Goal: Communication & Community: Answer question/provide support

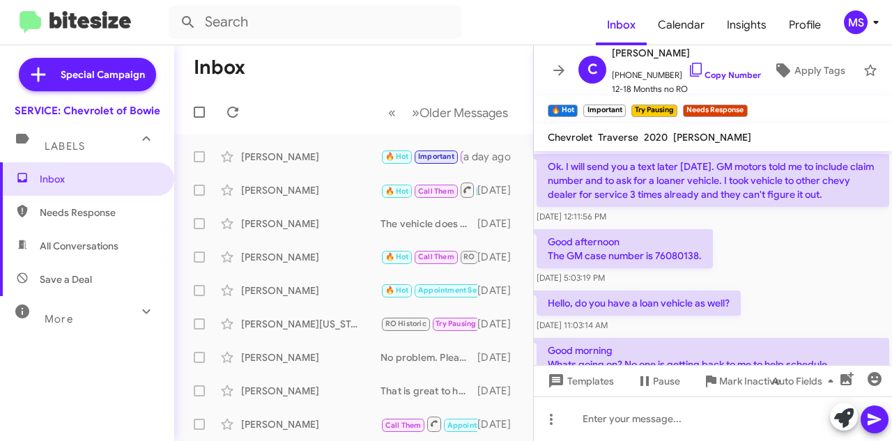
scroll to position [998, 0]
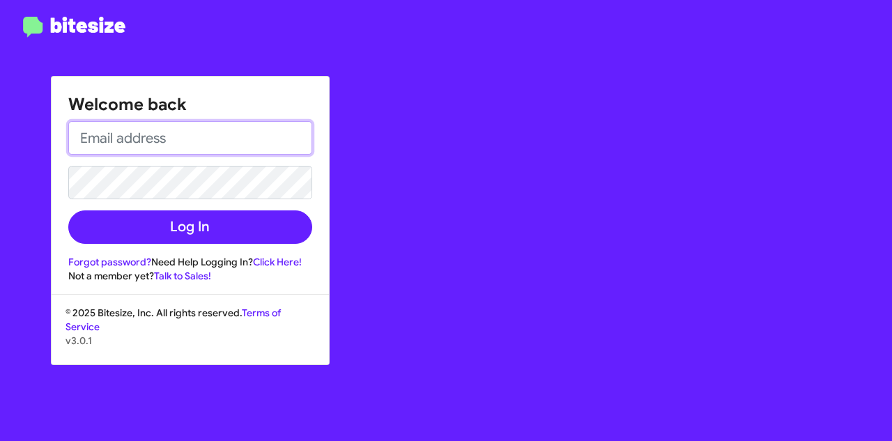
type input "msteers@ourismancars.com"
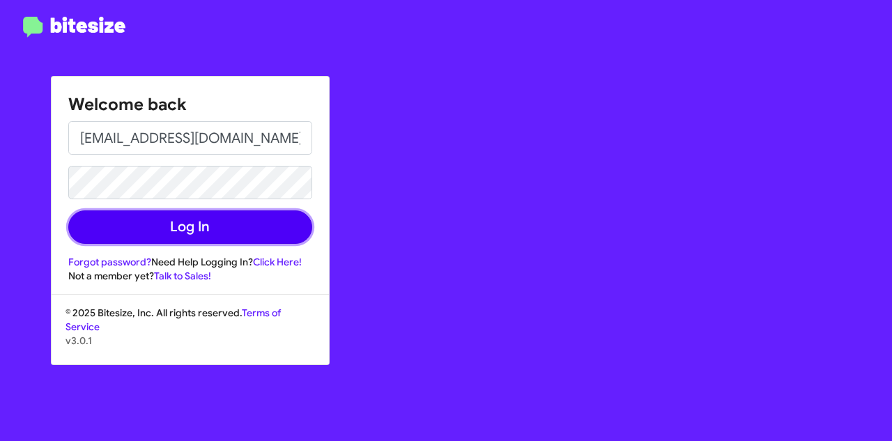
drag, startPoint x: 176, startPoint y: 231, endPoint x: 194, endPoint y: 5, distance: 227.3
click at [176, 231] on button "Log In" at bounding box center [190, 227] width 244 height 33
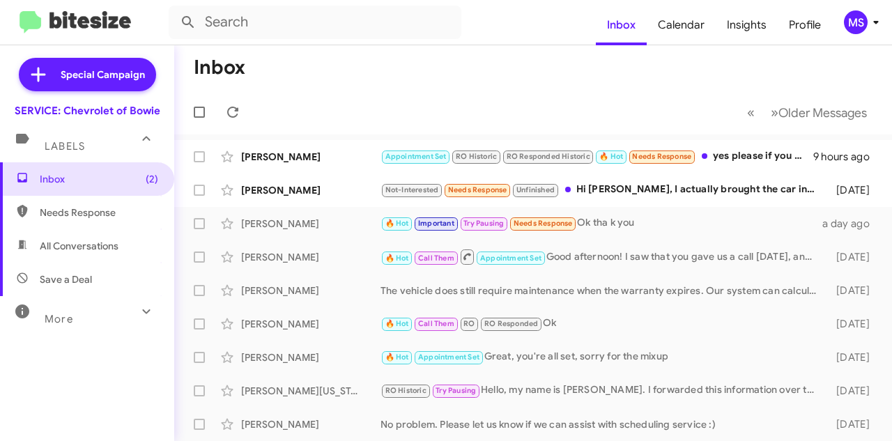
click at [330, 195] on div "John Steele" at bounding box center [310, 190] width 139 height 14
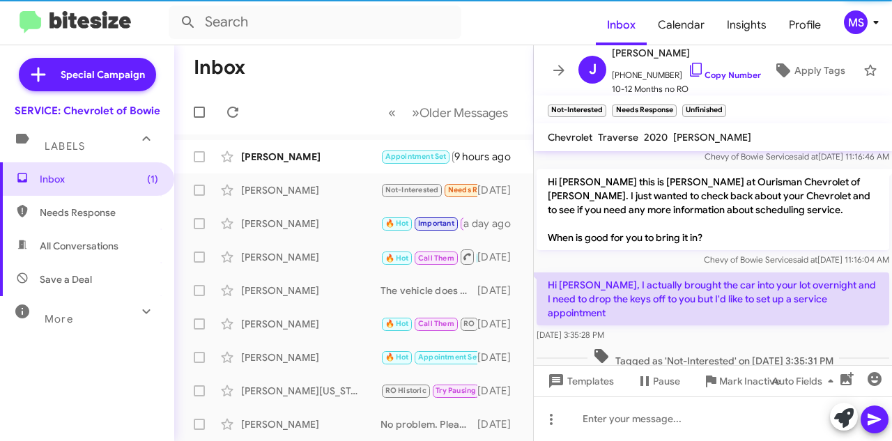
scroll to position [572, 0]
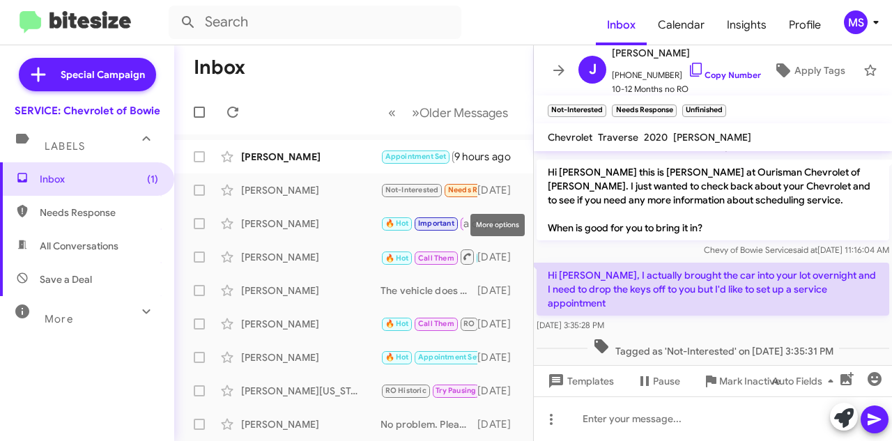
click at [0, 0] on icon at bounding box center [0, 0] width 0 height 0
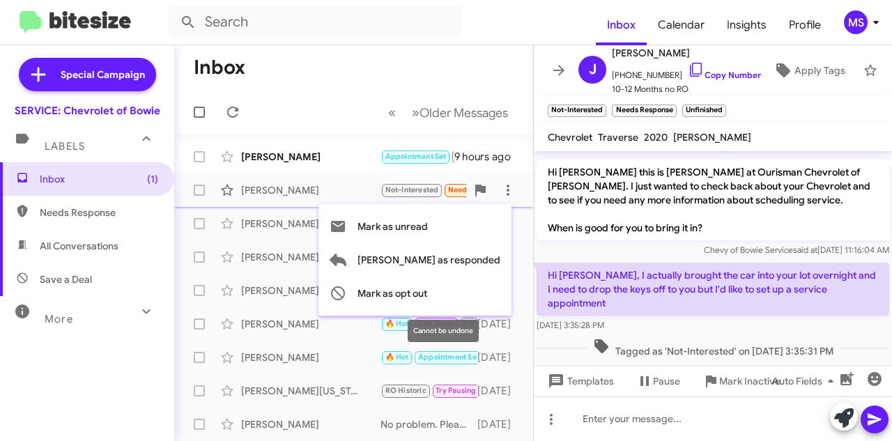
click at [427, 295] on span "Mark as opt out" at bounding box center [393, 293] width 70 height 33
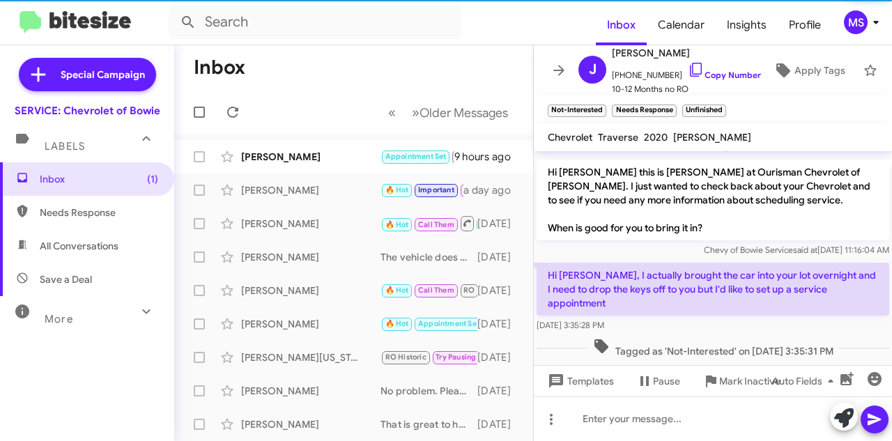
click at [311, 157] on div "Vicente Sanchez" at bounding box center [310, 157] width 139 height 14
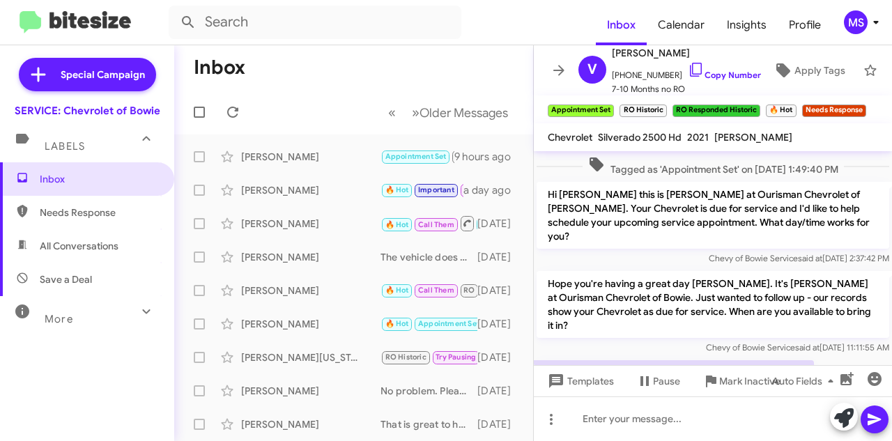
scroll to position [1828, 0]
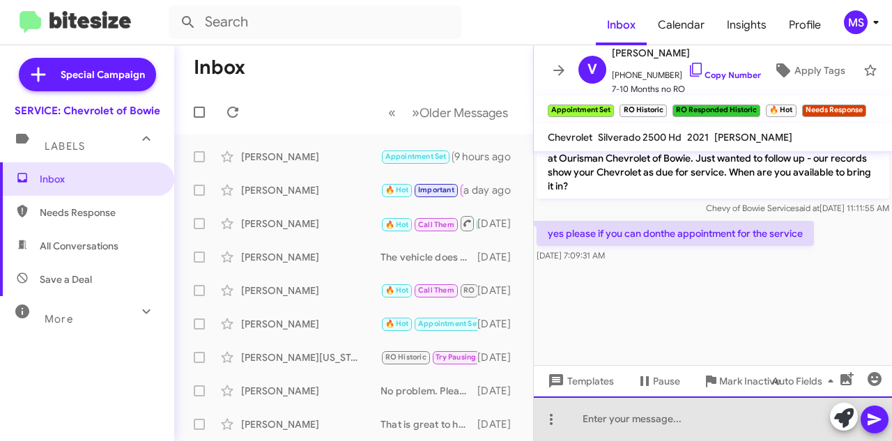
click at [630, 409] on div at bounding box center [713, 419] width 358 height 45
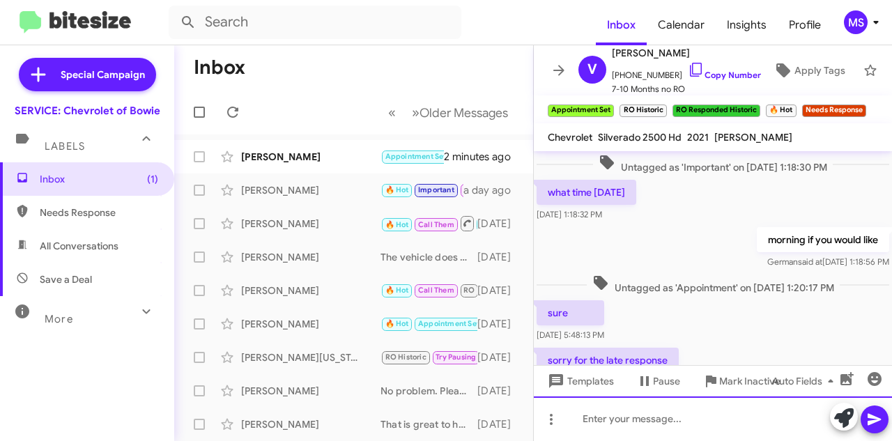
scroll to position [701, 0]
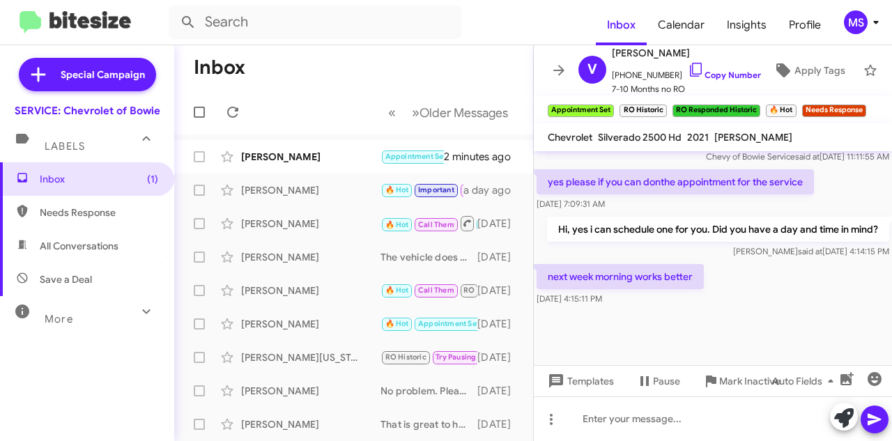
click at [318, 153] on div "Vicente Sanchez" at bounding box center [310, 157] width 139 height 14
click at [637, 437] on div at bounding box center [713, 419] width 358 height 45
click at [653, 416] on div at bounding box center [713, 419] width 358 height 45
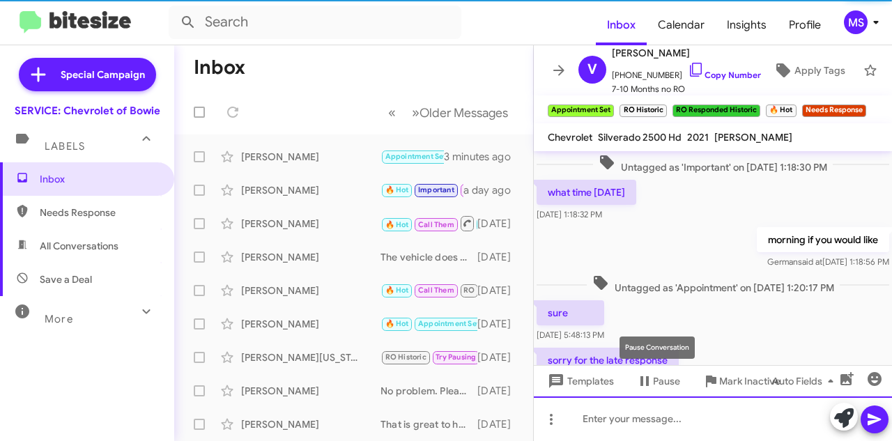
scroll to position [70, 0]
